Goal: Task Accomplishment & Management: Manage account settings

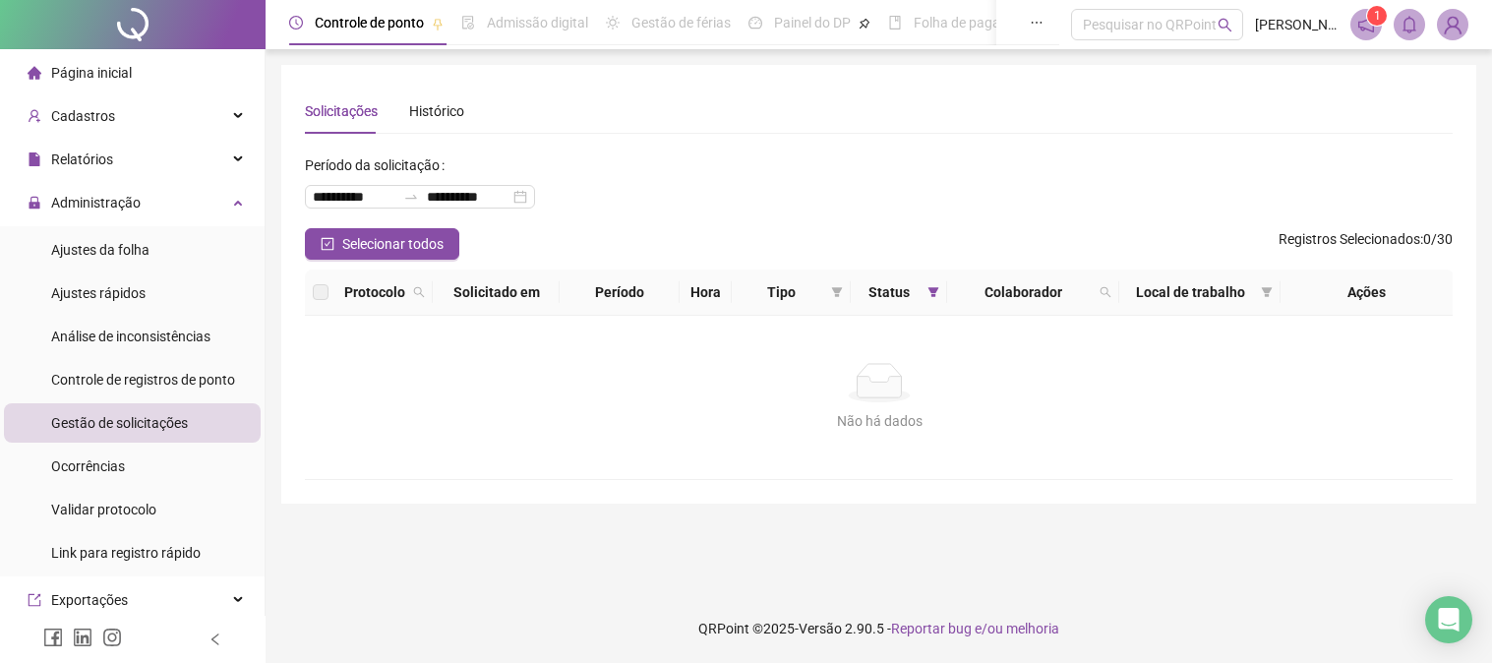
click at [111, 212] on span "Administração" at bounding box center [84, 202] width 113 height 39
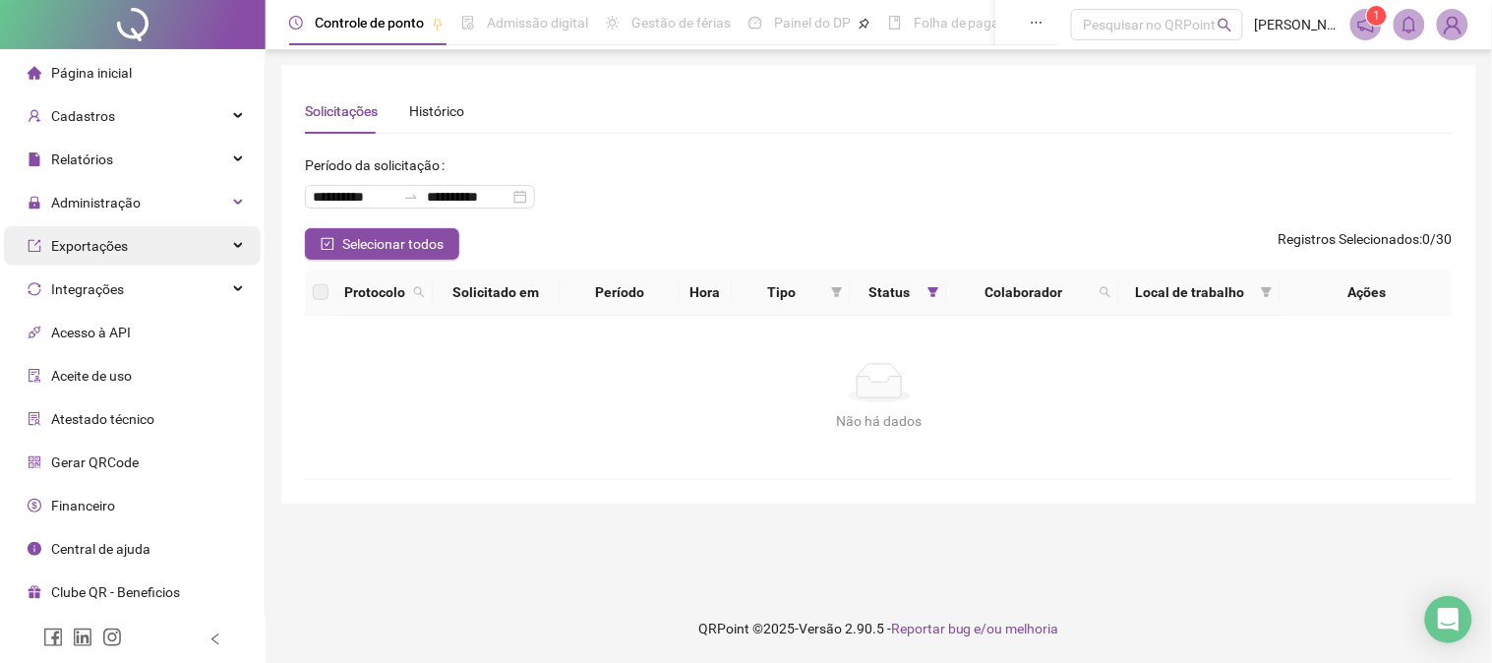
click at [104, 246] on span "Exportações" at bounding box center [89, 246] width 77 height 16
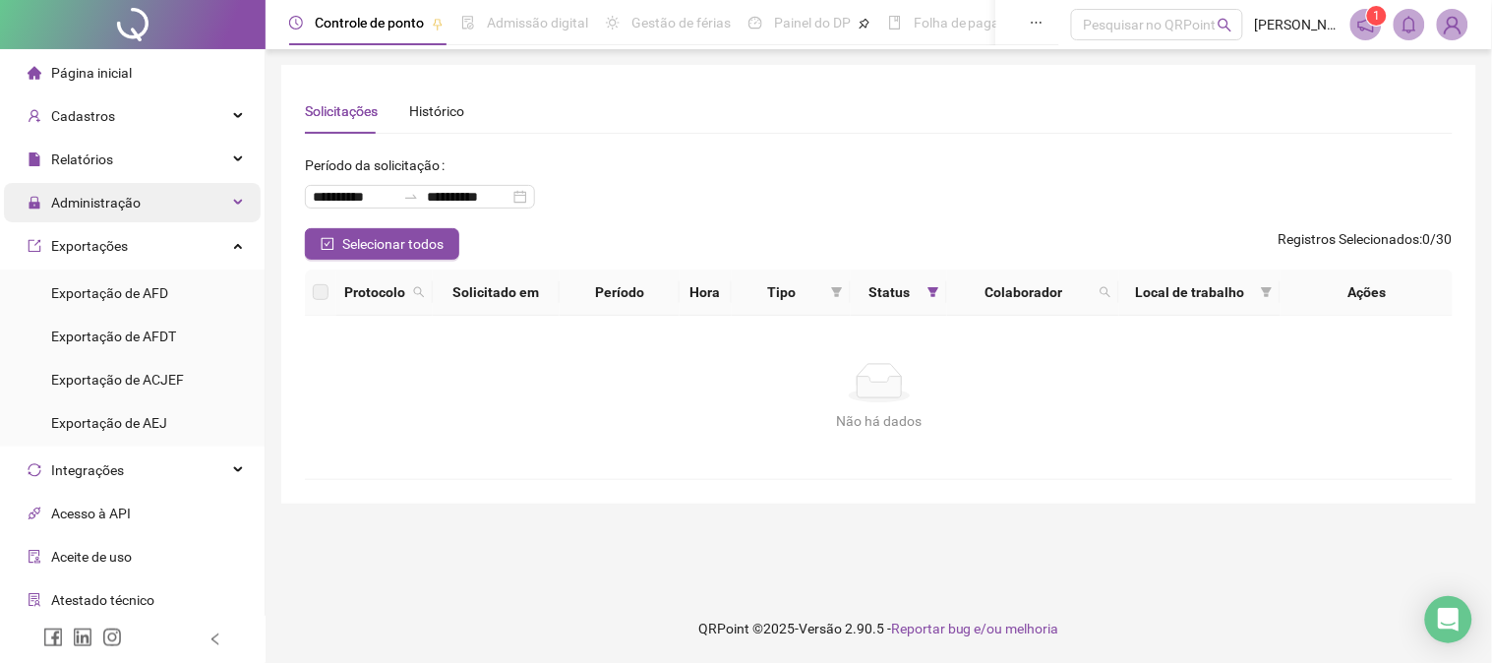
click at [113, 212] on span "Administração" at bounding box center [84, 202] width 113 height 39
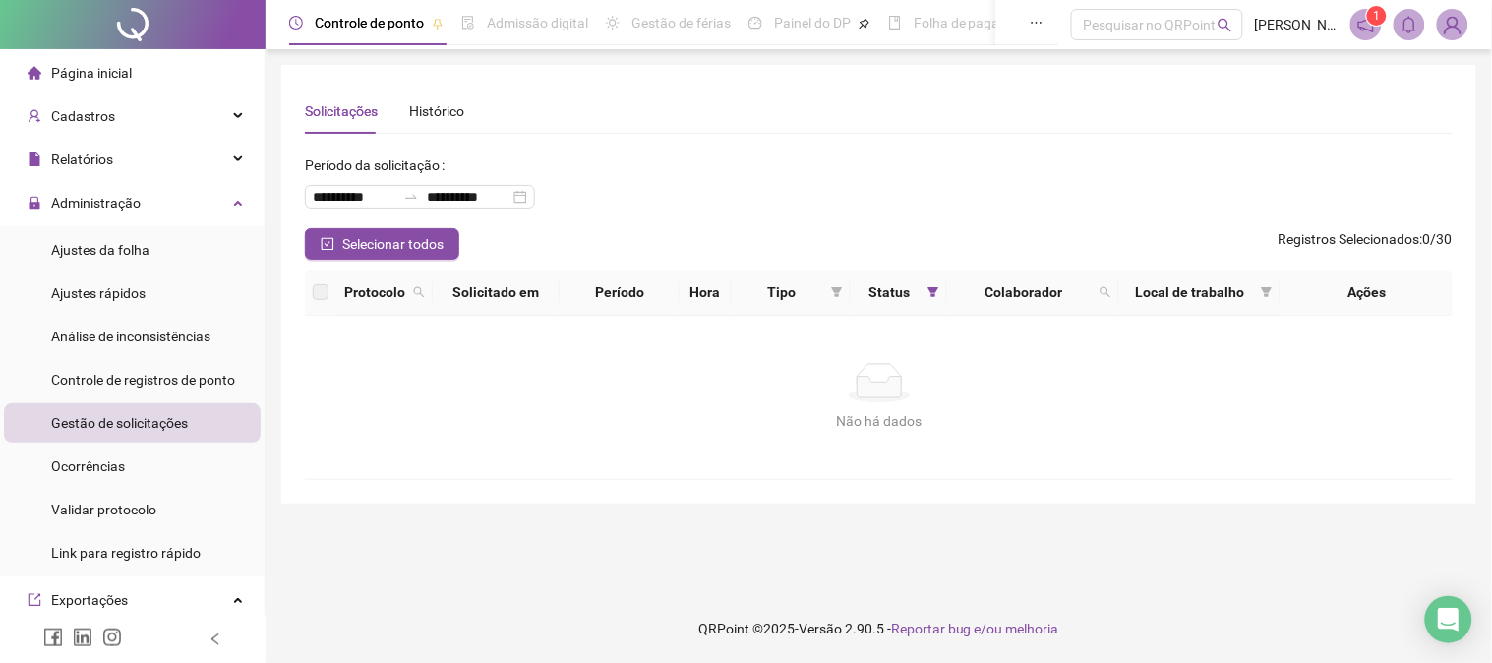
click at [179, 421] on span "Gestão de solicitações" at bounding box center [119, 423] width 137 height 16
click at [109, 242] on span "Ajustes da folha" at bounding box center [100, 250] width 98 height 16
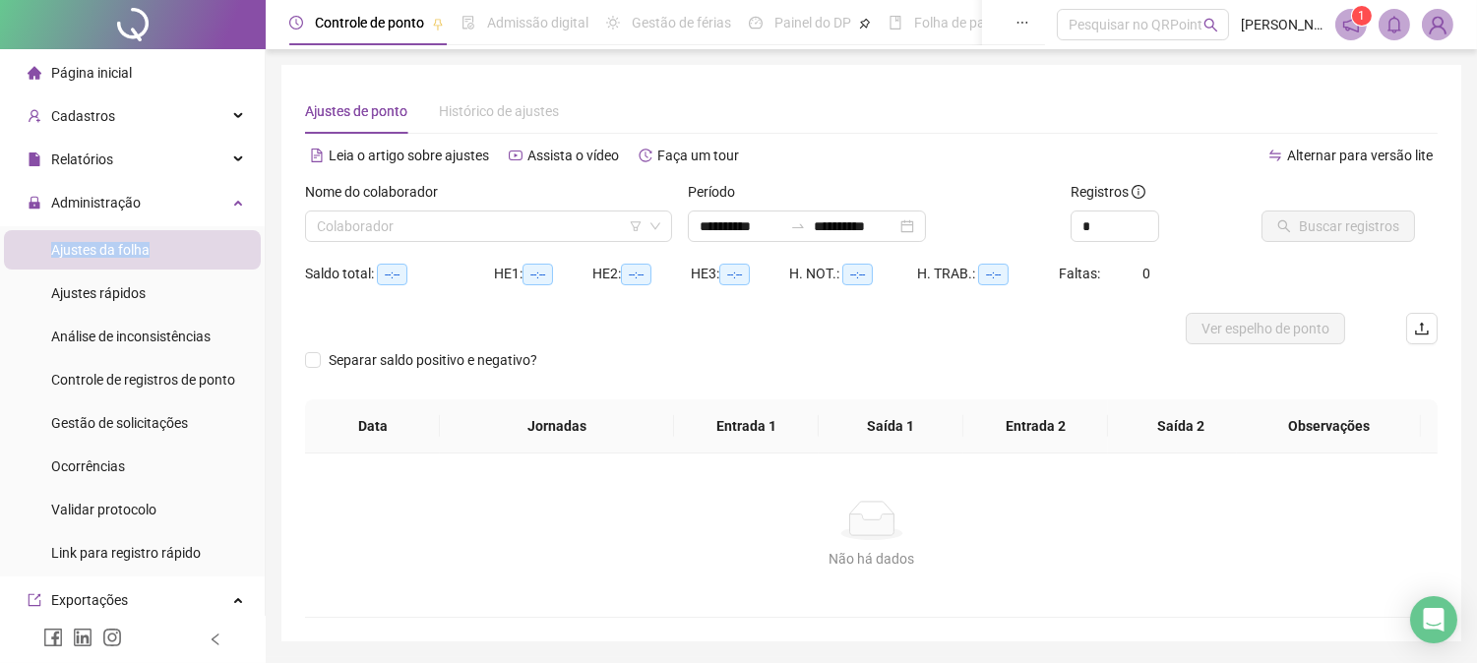
type input "**********"
click at [146, 209] on div "Administração" at bounding box center [132, 202] width 257 height 39
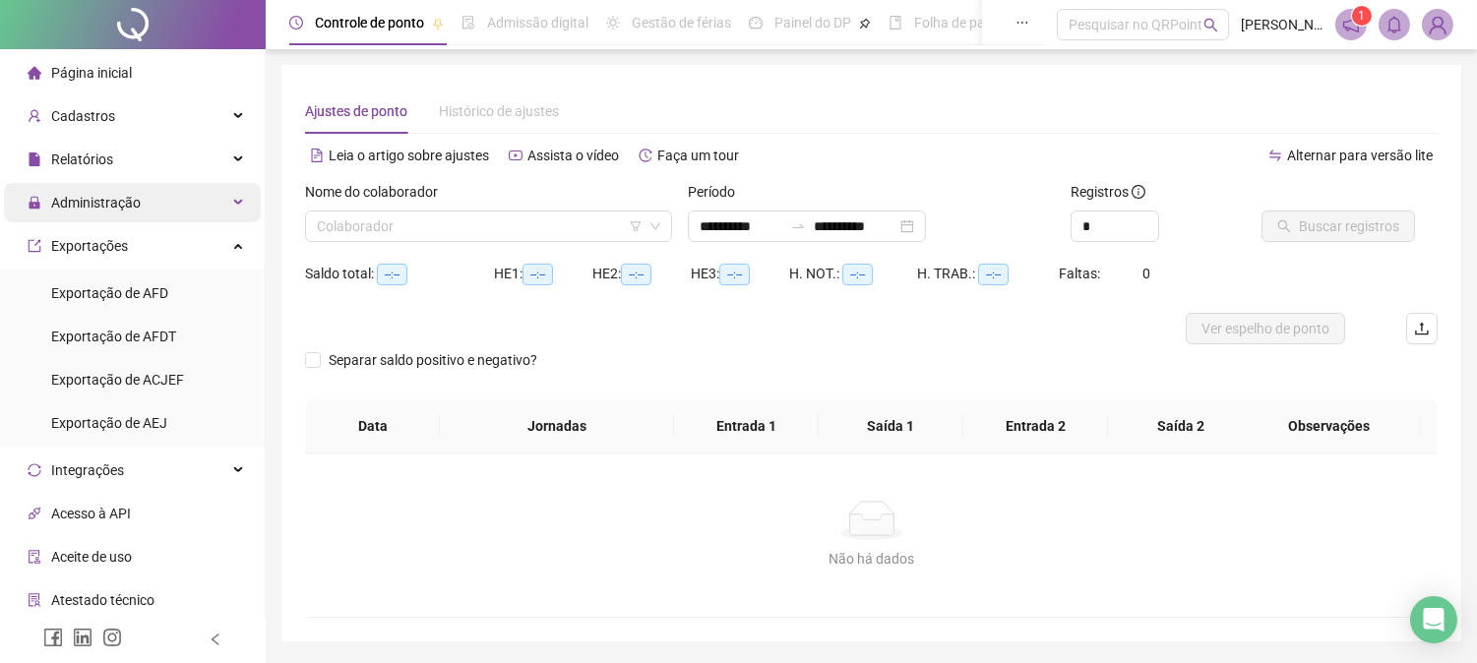
click at [93, 198] on span "Administração" at bounding box center [96, 203] width 90 height 16
